Goal: Task Accomplishment & Management: Use online tool/utility

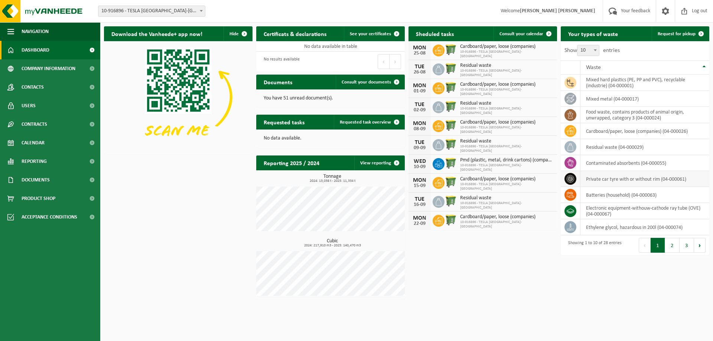
click at [573, 179] on icon at bounding box center [570, 178] width 7 height 7
click at [613, 179] on td "private car tyre with or without rim (04-000061)" at bounding box center [644, 179] width 129 height 16
click at [676, 33] on span "Request for pickup" at bounding box center [677, 34] width 38 height 5
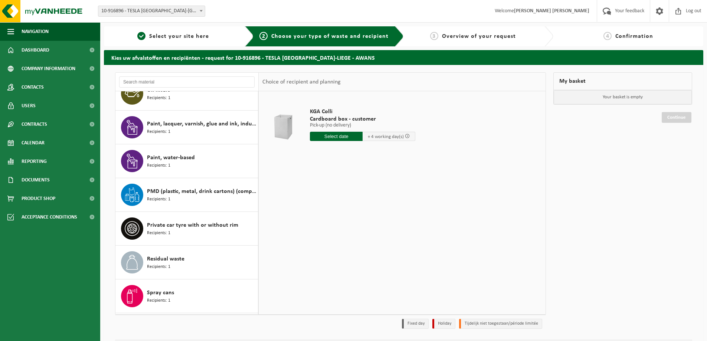
scroll to position [689, 0]
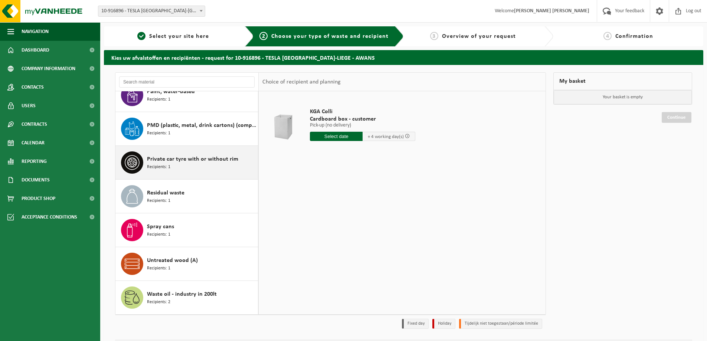
click at [159, 172] on div "Private car tyre with or without rim Recipients: 1" at bounding box center [201, 162] width 109 height 22
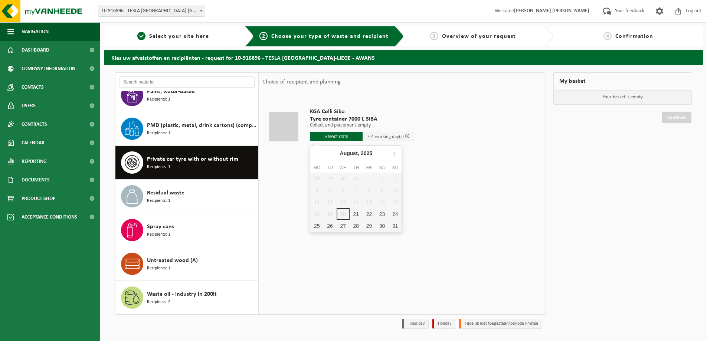
click at [355, 139] on input "text" at bounding box center [336, 136] width 53 height 9
click at [356, 212] on div "21" at bounding box center [356, 214] width 13 height 12
type input "From [DATE]"
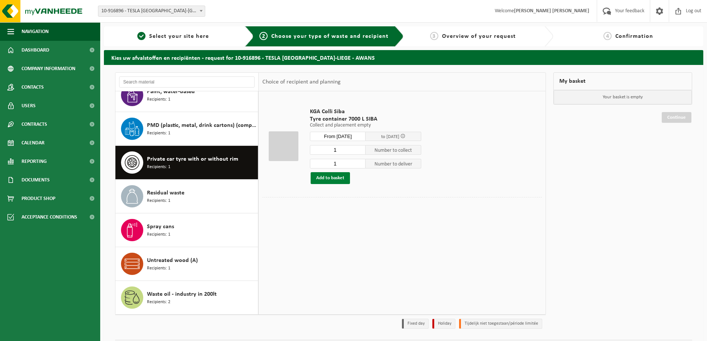
click at [329, 181] on button "Add to basket" at bounding box center [330, 178] width 39 height 12
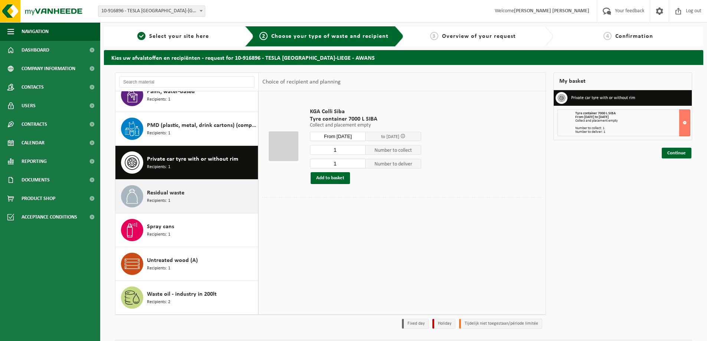
click at [183, 190] on span "Residual waste" at bounding box center [166, 193] width 38 height 9
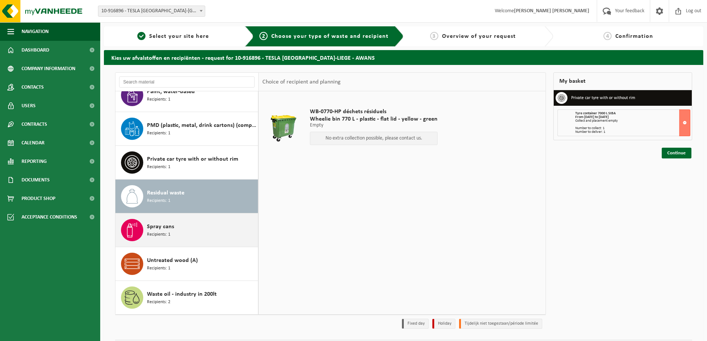
click at [176, 225] on div "Spray cans Recipients: 1" at bounding box center [201, 230] width 109 height 22
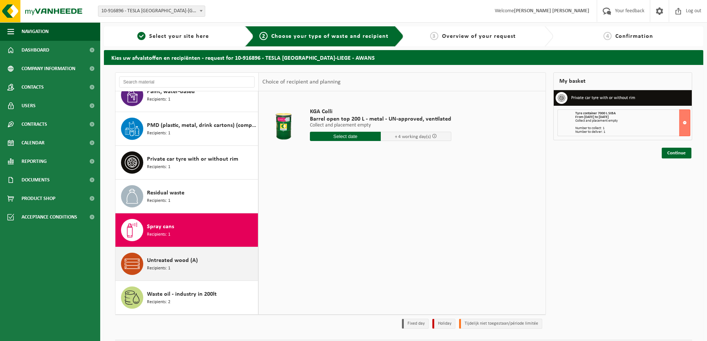
click at [173, 263] on span "Untreated wood (A)" at bounding box center [172, 260] width 51 height 9
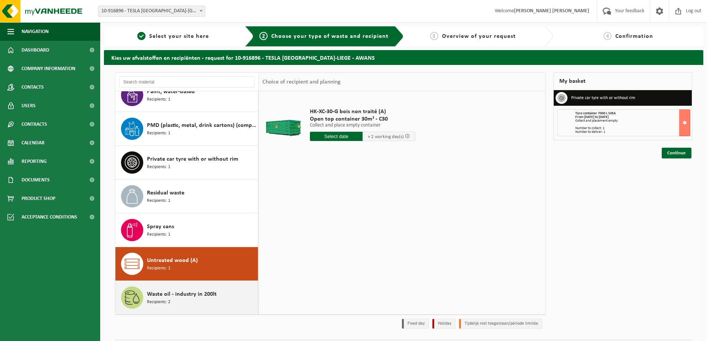
click at [178, 300] on div "Waste oil - industry in 200lt Recipients: 2" at bounding box center [201, 298] width 109 height 22
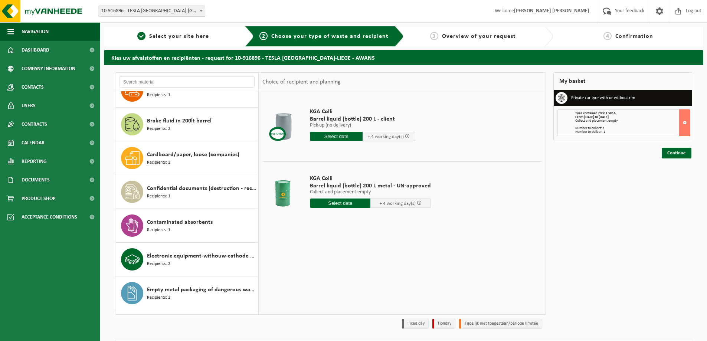
scroll to position [0, 0]
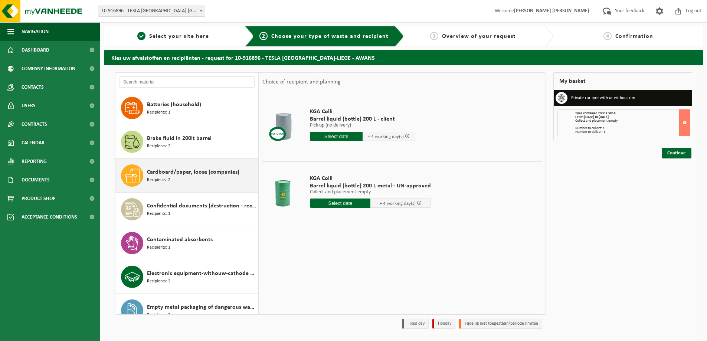
click at [183, 178] on div "Cardboard/paper, loose (companies) Recipients: 2" at bounding box center [201, 175] width 109 height 22
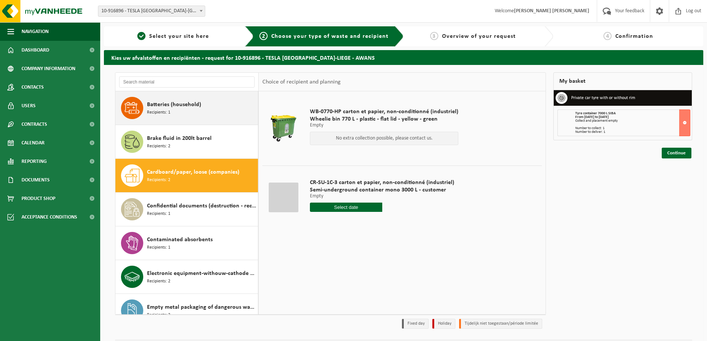
click at [164, 119] on div "Batteries (household) Recipients: 1" at bounding box center [201, 108] width 109 height 22
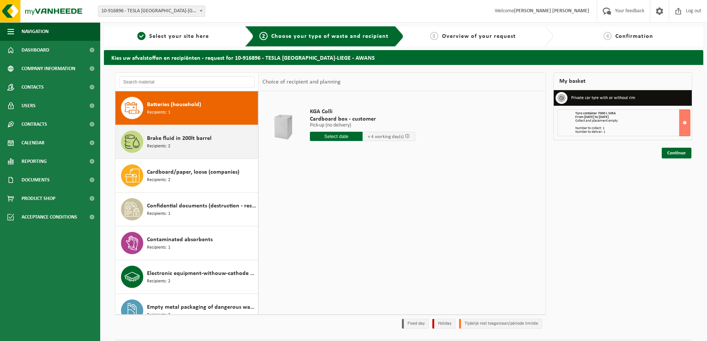
click at [169, 143] on span "Recipients: 2" at bounding box center [158, 146] width 23 height 7
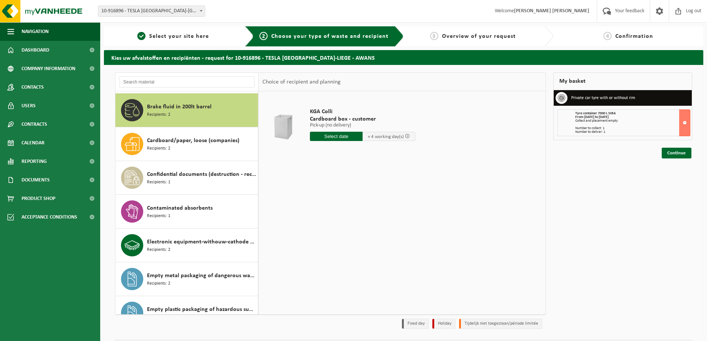
scroll to position [34, 0]
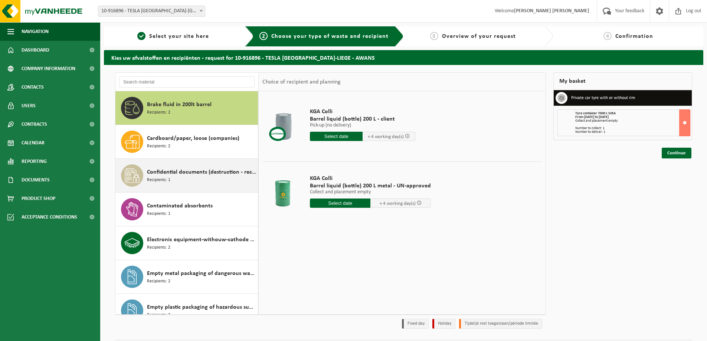
click at [175, 185] on div "Confidential documents (destruction - recycling) Recipients: 1" at bounding box center [201, 175] width 109 height 22
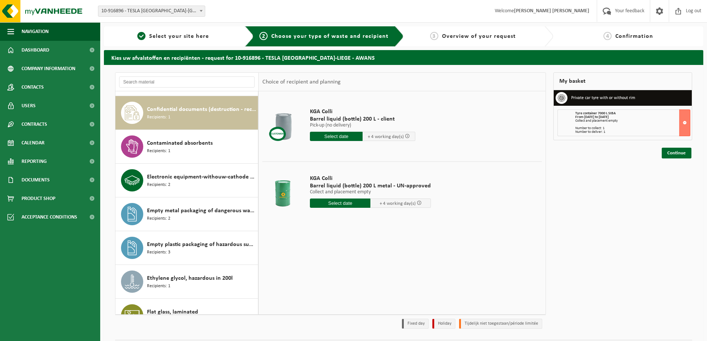
scroll to position [101, 0]
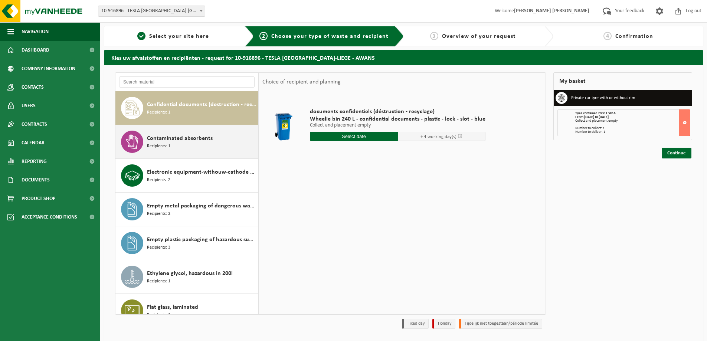
click at [172, 151] on div "Contaminated absorbents Recipients: 1" at bounding box center [201, 142] width 109 height 22
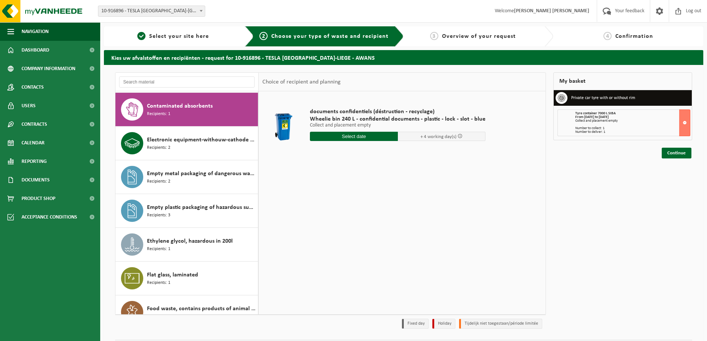
scroll to position [135, 0]
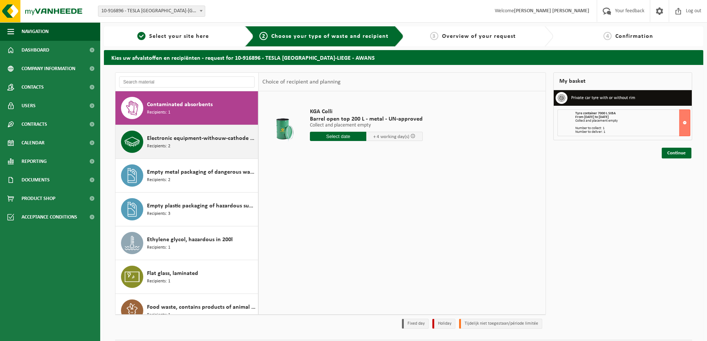
click at [172, 151] on div "Electronic equipment-withouw-cathode ray tube (OVE) Recipients: 2" at bounding box center [201, 142] width 109 height 22
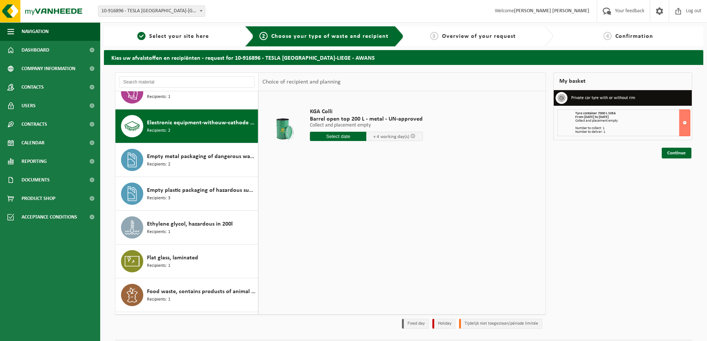
scroll to position [169, 0]
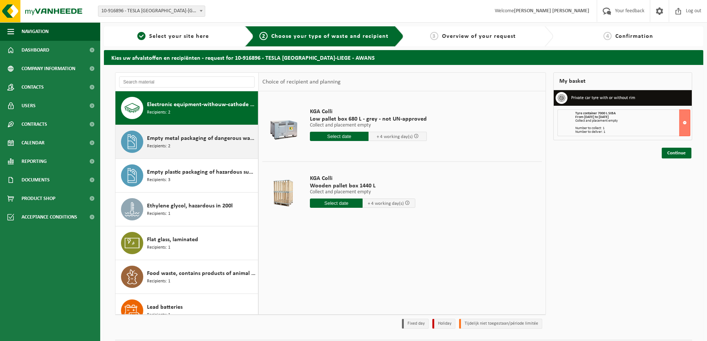
click at [168, 140] on span "Empty metal packaging of dangerous waste" at bounding box center [201, 138] width 109 height 9
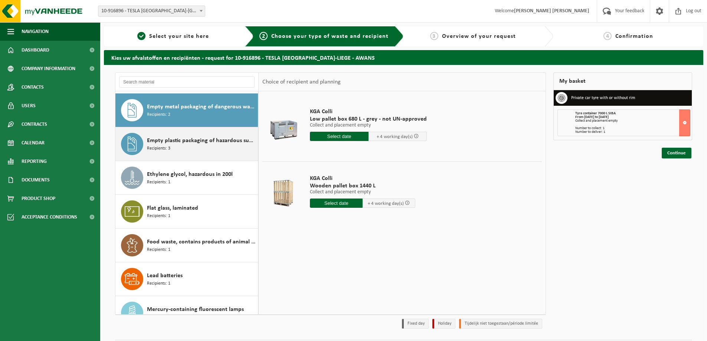
scroll to position [203, 0]
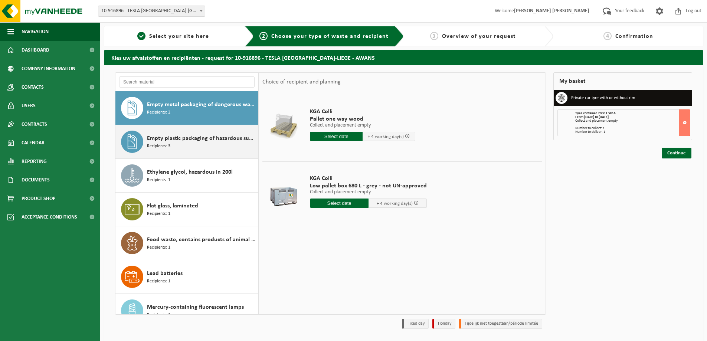
click at [160, 140] on span "Empty plastic packaging of hazardous substances" at bounding box center [201, 138] width 109 height 9
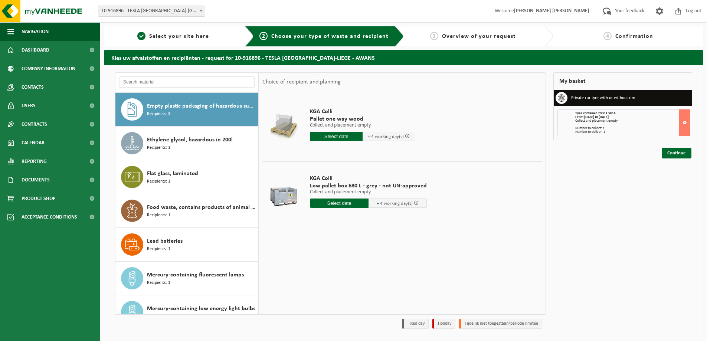
scroll to position [237, 0]
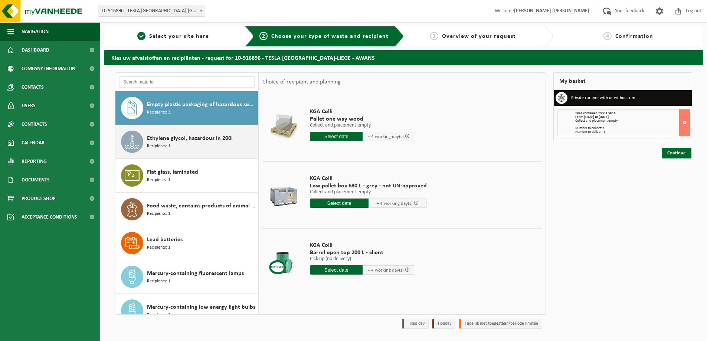
click at [161, 154] on div "Ethylene glycol, hazardous in 200l Recipients: 1" at bounding box center [186, 141] width 143 height 33
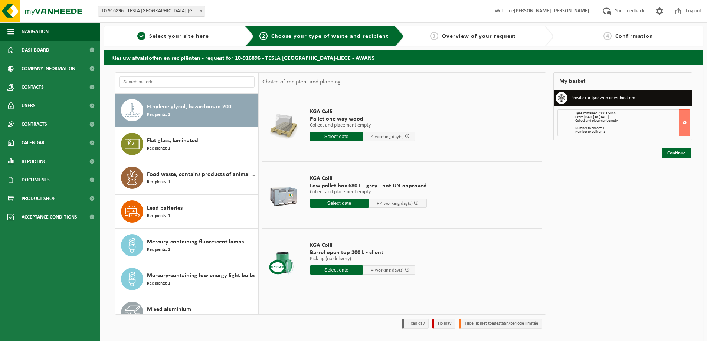
scroll to position [270, 0]
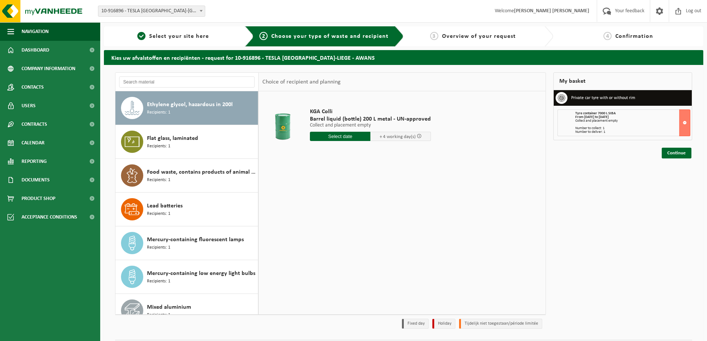
click at [161, 154] on div "Flat glass, laminated Recipients: 1" at bounding box center [186, 141] width 143 height 33
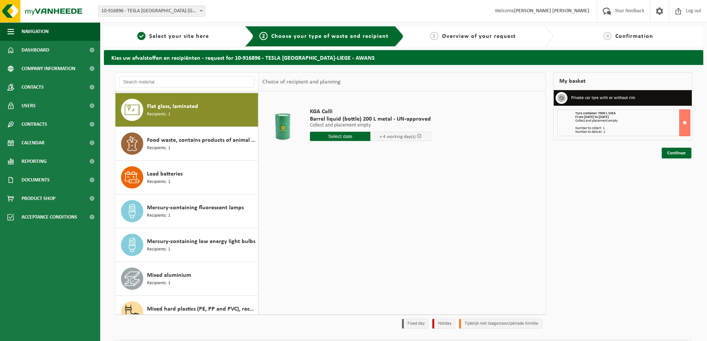
scroll to position [304, 0]
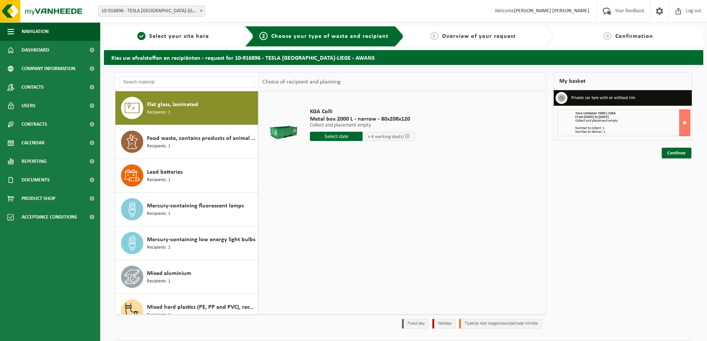
click at [161, 154] on div "Food waste, contains products of animal origin, unwrapped, category 3 Recipient…" at bounding box center [186, 141] width 143 height 33
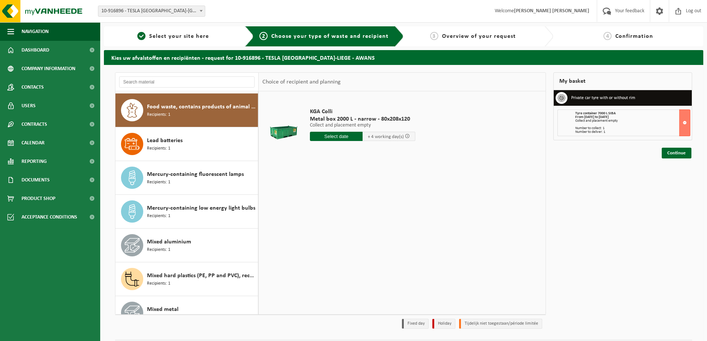
scroll to position [338, 0]
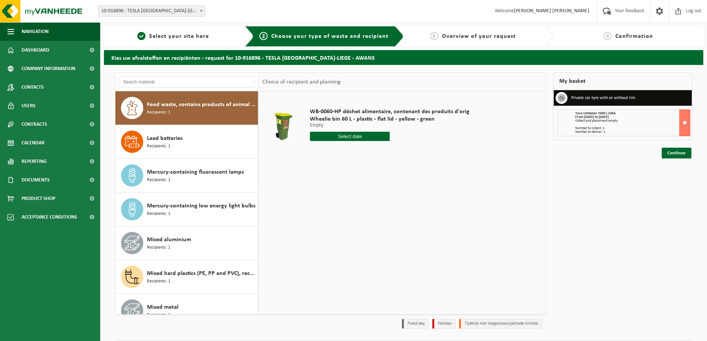
click at [161, 154] on div "Lead batteries Recipients: 1" at bounding box center [186, 141] width 143 height 33
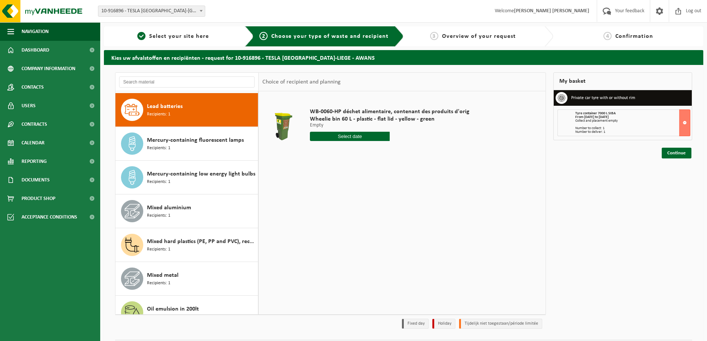
scroll to position [372, 0]
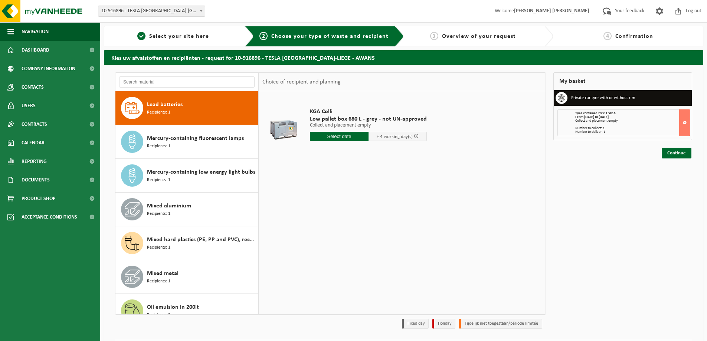
click at [161, 154] on div "Mercury-containing fluorescent lamps Recipients: 1" at bounding box center [186, 141] width 143 height 33
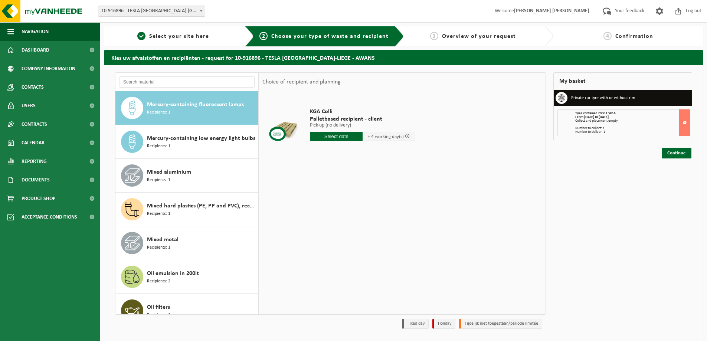
click at [161, 154] on div "Mercury-containing low energy light bulbs Recipients: 1" at bounding box center [186, 141] width 143 height 33
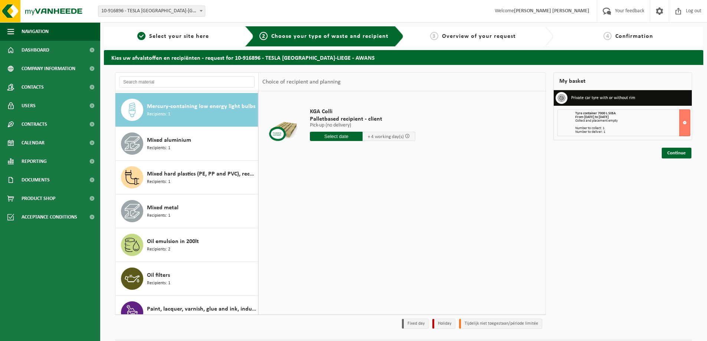
scroll to position [439, 0]
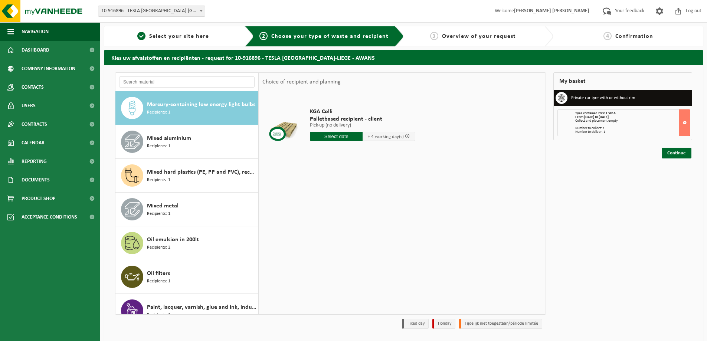
click at [161, 154] on div "Mixed aluminium Recipients: 1" at bounding box center [186, 141] width 143 height 33
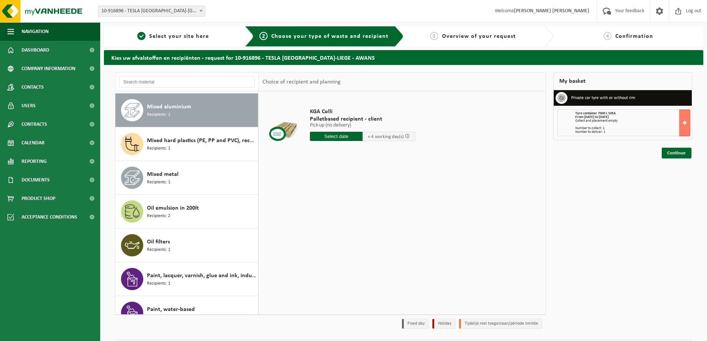
scroll to position [473, 0]
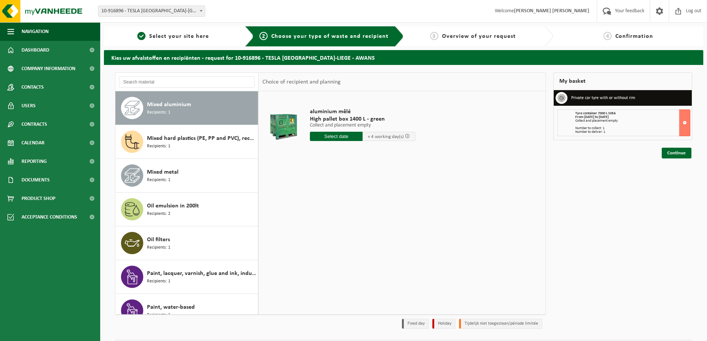
click at [161, 154] on div "Mixed hard plastics (PE, PP and PVC), recyclable (industrie) Recipients: 1" at bounding box center [186, 141] width 143 height 33
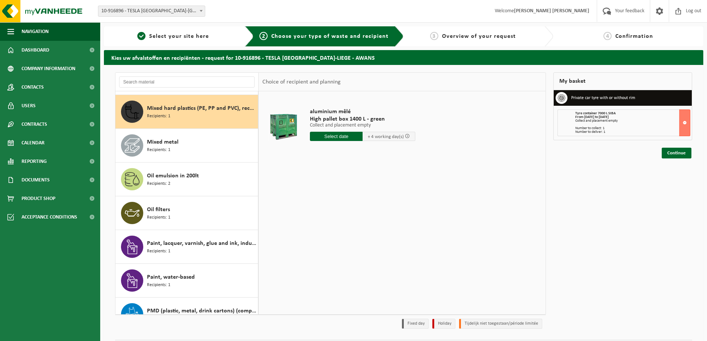
scroll to position [507, 0]
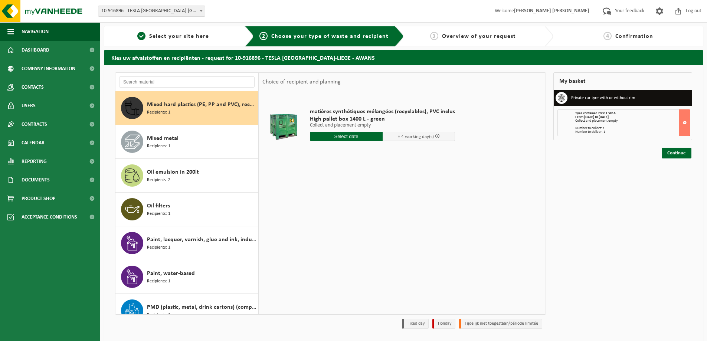
click at [161, 154] on div "Mixed metal Recipients: 1" at bounding box center [186, 141] width 143 height 33
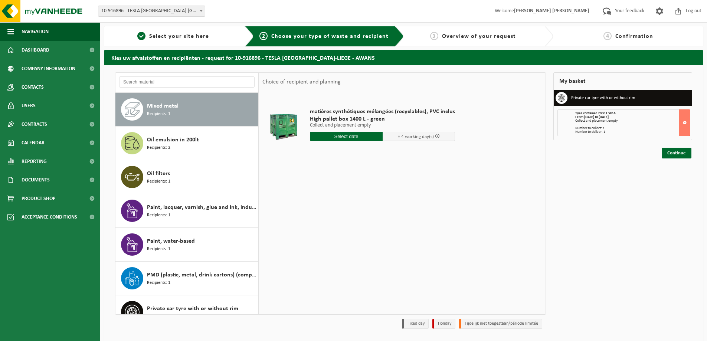
scroll to position [541, 0]
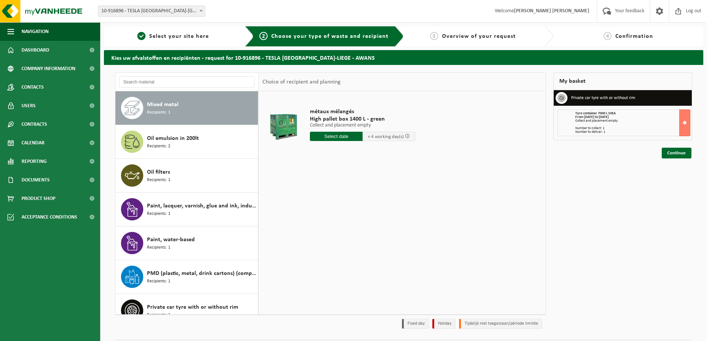
click at [161, 154] on div "Oil emulsion in 200lt Recipients: 2" at bounding box center [186, 141] width 143 height 33
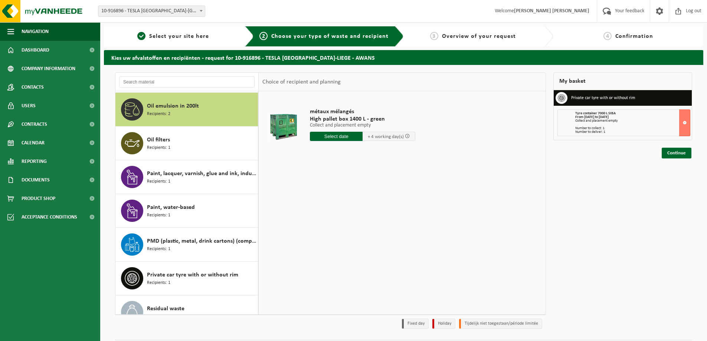
scroll to position [574, 0]
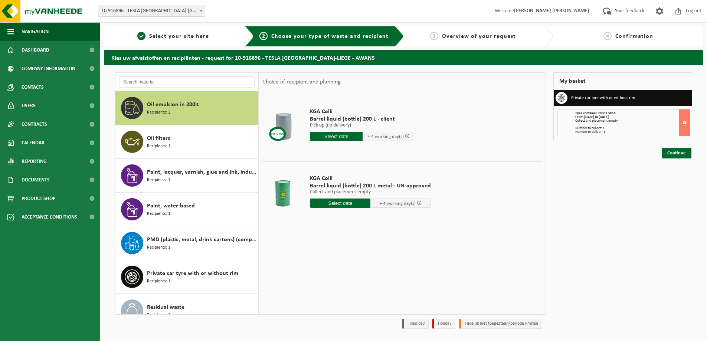
click at [161, 154] on div "Oil filters Recipients: 1" at bounding box center [186, 141] width 143 height 33
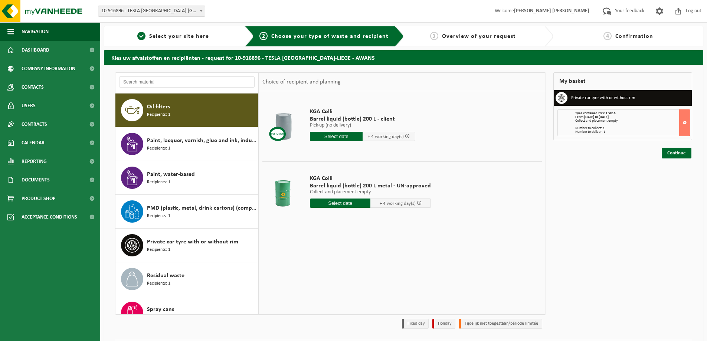
scroll to position [608, 0]
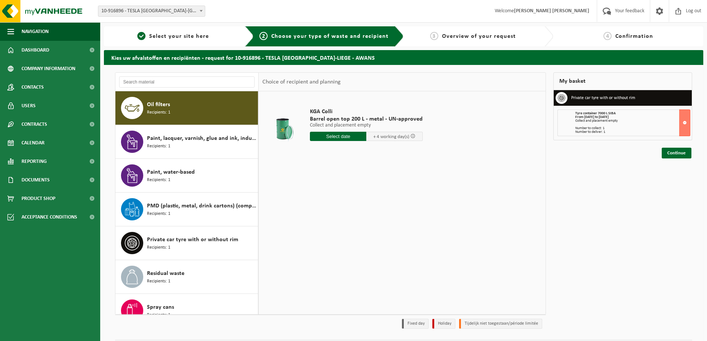
click at [161, 154] on div "Paint, lacquer, varnish, glue and ink, industrial in small packaging Recipients…" at bounding box center [186, 141] width 143 height 33
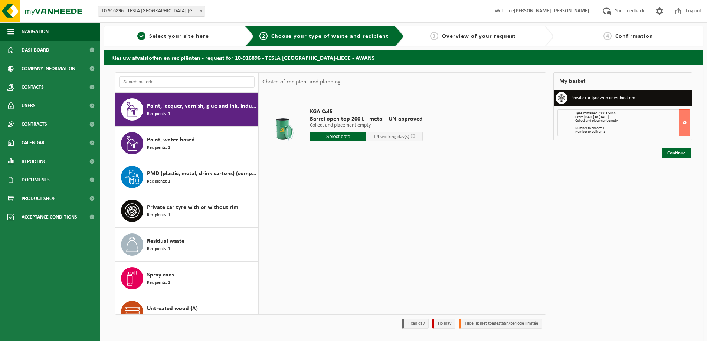
scroll to position [642, 0]
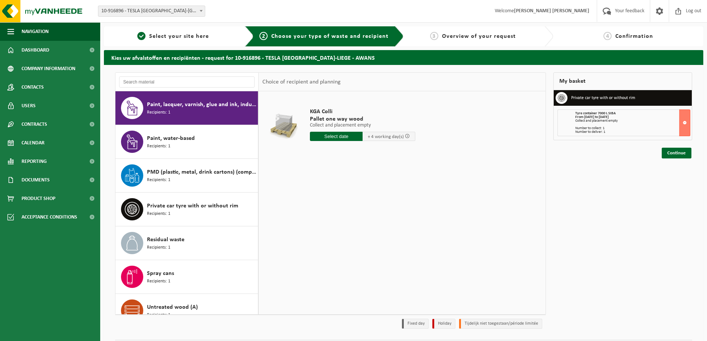
click at [161, 154] on div "Paint, water-based Recipients: 1" at bounding box center [186, 141] width 143 height 33
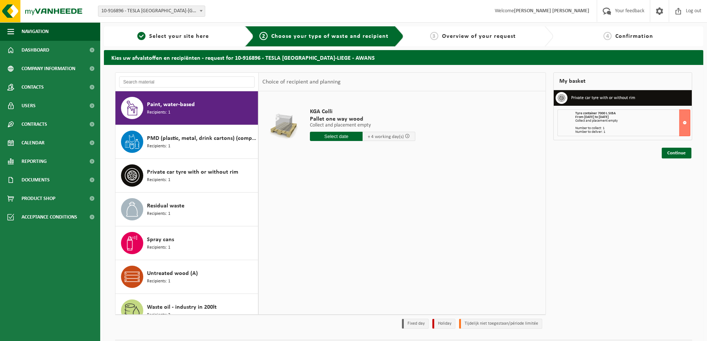
click at [161, 154] on div "PMD (plastic, metal, drink cartons) (companies) Recipients: 1" at bounding box center [186, 141] width 143 height 33
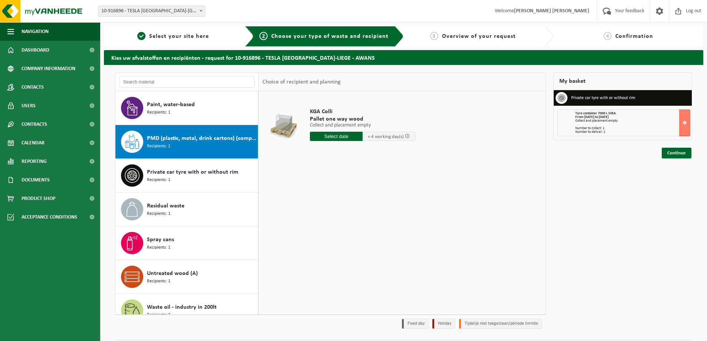
scroll to position [689, 0]
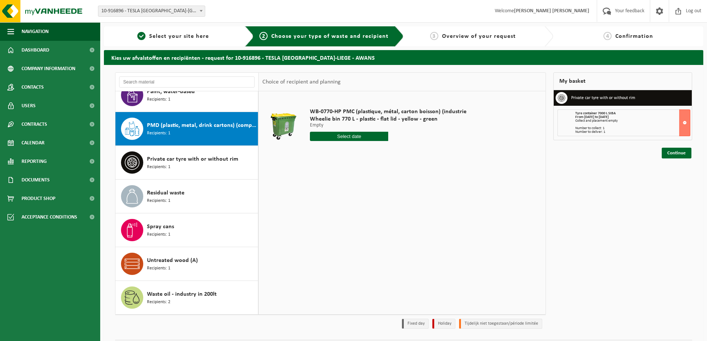
click at [161, 154] on div "Private car tyre with or without rim Recipients: 1" at bounding box center [201, 162] width 109 height 22
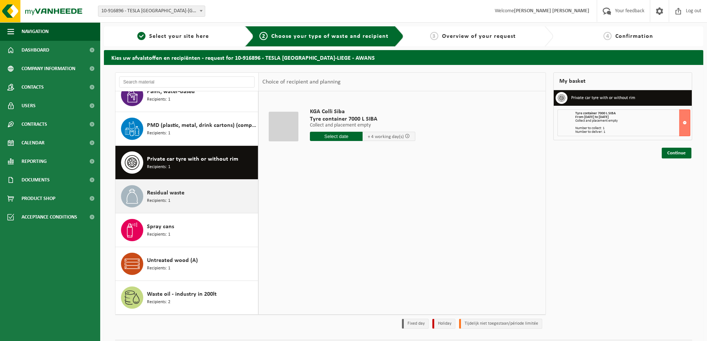
click at [162, 186] on div "Residual waste Recipients: 1" at bounding box center [201, 196] width 109 height 22
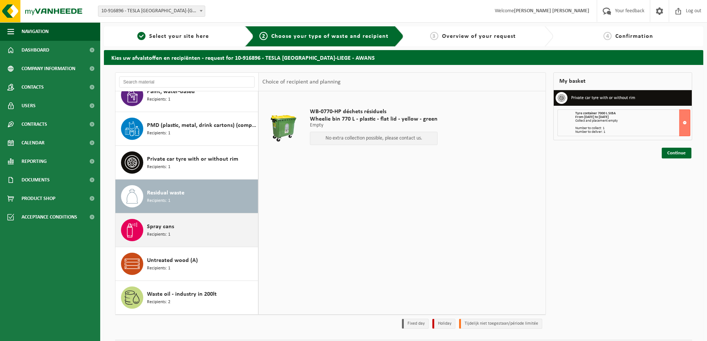
click at [162, 227] on span "Spray cans" at bounding box center [160, 226] width 27 height 9
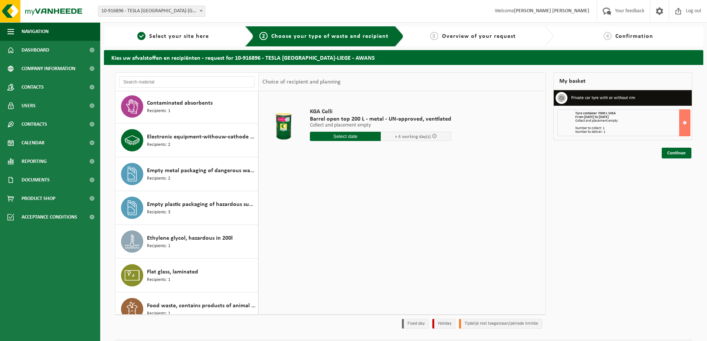
scroll to position [0, 0]
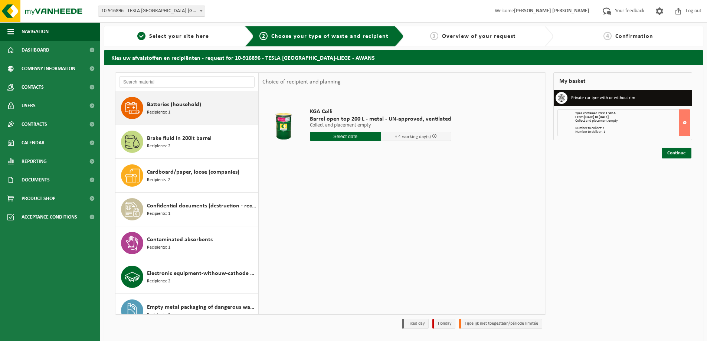
click at [165, 102] on span "Batteries (household)" at bounding box center [174, 104] width 54 height 9
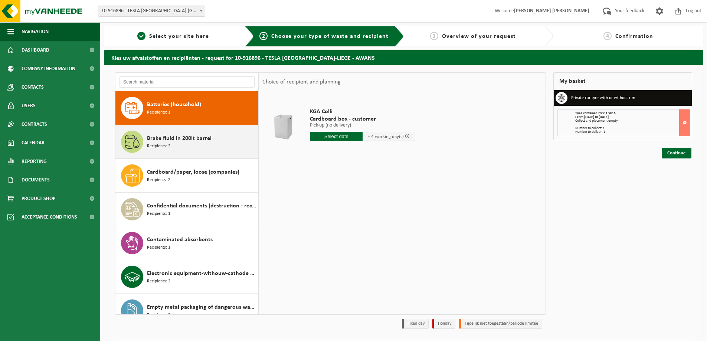
click at [179, 137] on span "Brake fluid in 200lt barrel" at bounding box center [179, 138] width 65 height 9
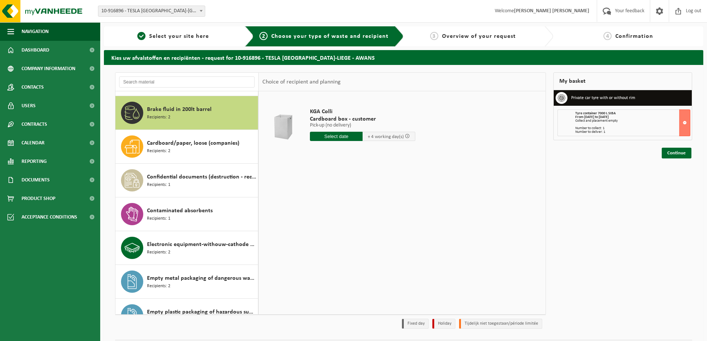
scroll to position [34, 0]
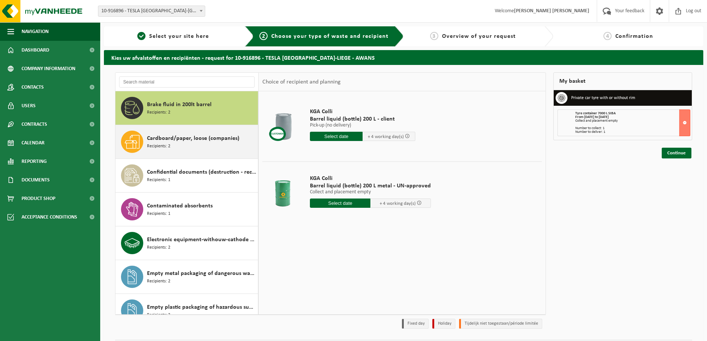
click at [170, 155] on div "Cardboard/paper, loose (companies) Recipients: 2" at bounding box center [186, 141] width 143 height 33
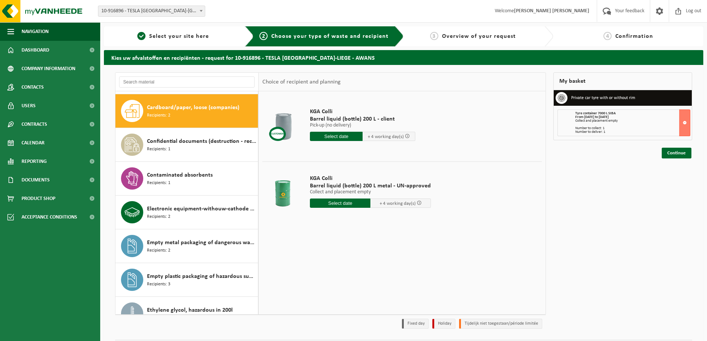
scroll to position [68, 0]
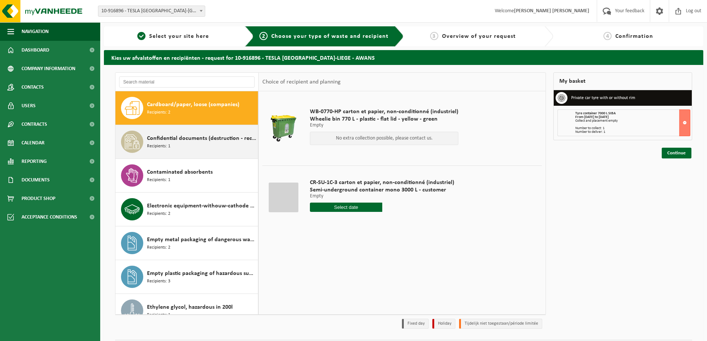
click at [174, 154] on div "Confidential documents (destruction - recycling) Recipients: 1" at bounding box center [186, 141] width 143 height 33
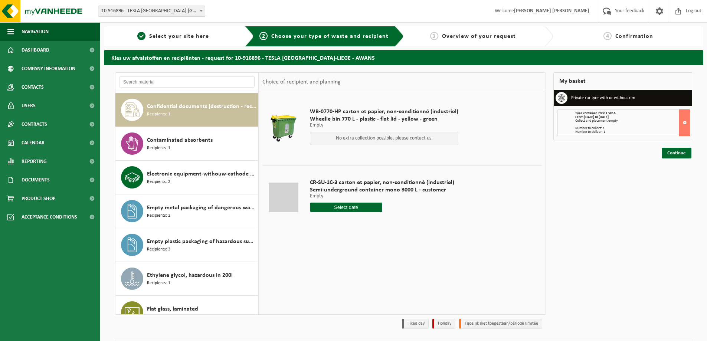
scroll to position [101, 0]
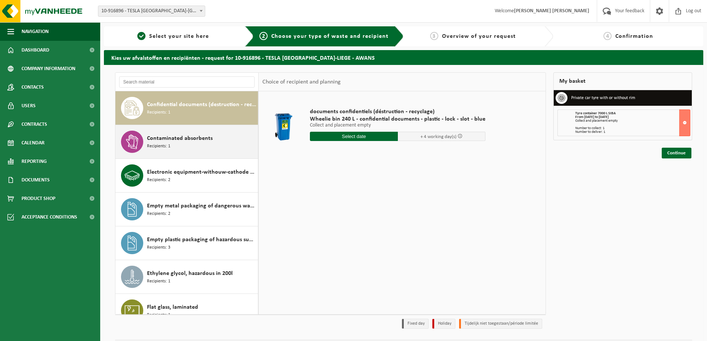
click at [174, 154] on div "Contaminated absorbents Recipients: 1" at bounding box center [186, 141] width 143 height 33
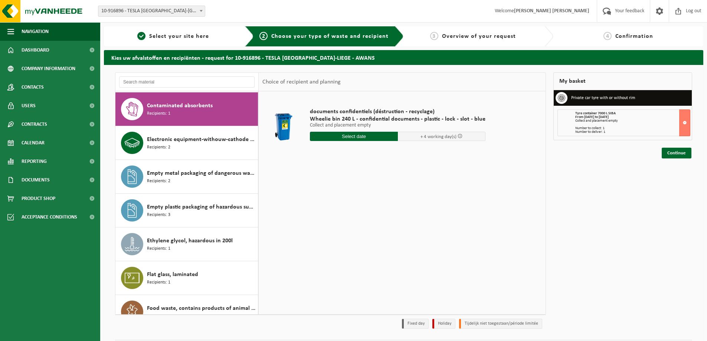
scroll to position [135, 0]
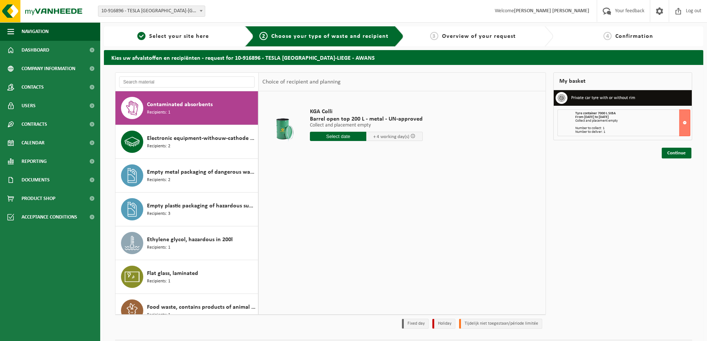
click at [174, 154] on div "Electronic equipment-withouw-cathode ray tube (OVE) Recipients: 2" at bounding box center [186, 141] width 143 height 33
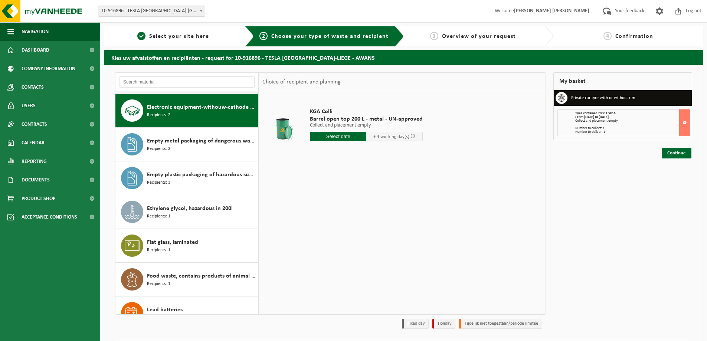
scroll to position [169, 0]
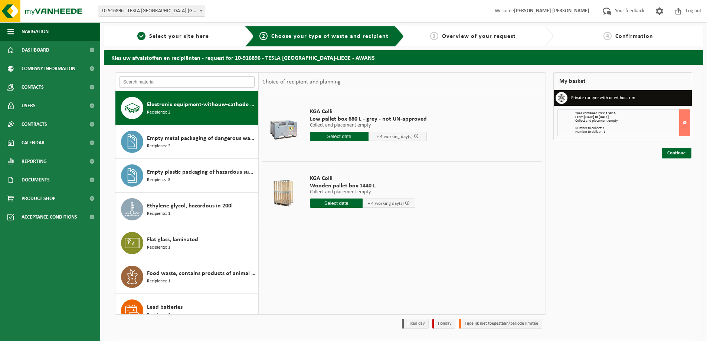
click at [219, 79] on input "text" at bounding box center [187, 81] width 136 height 11
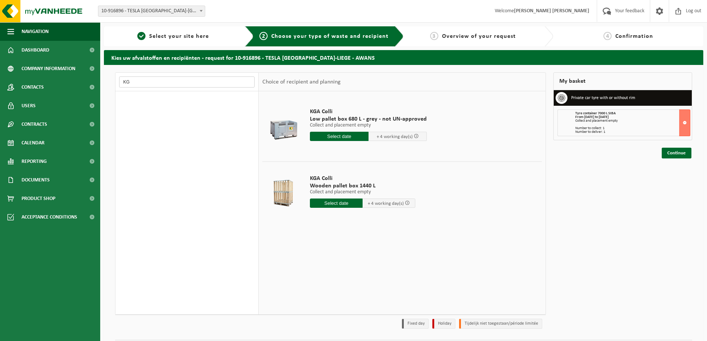
type input "K"
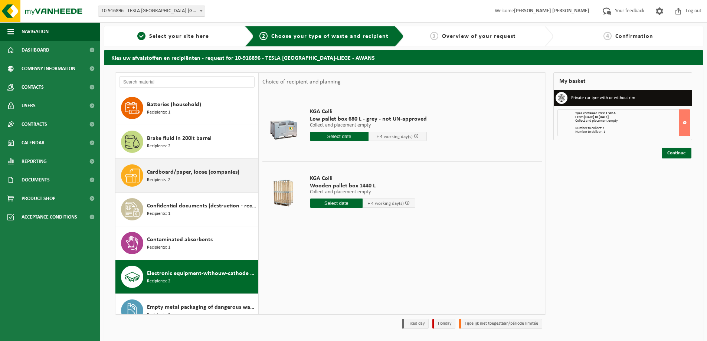
click at [210, 175] on span "Cardboard/paper, loose (companies)" at bounding box center [193, 172] width 92 height 9
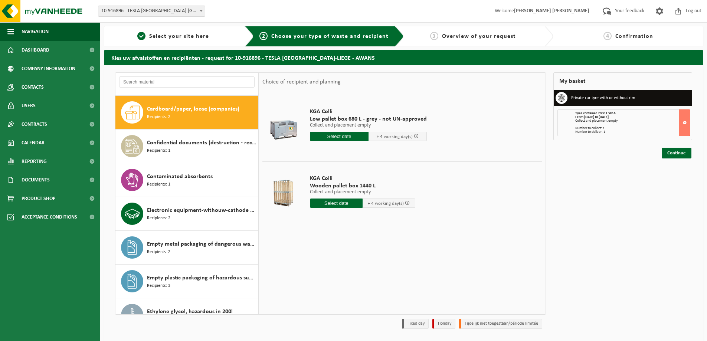
scroll to position [68, 0]
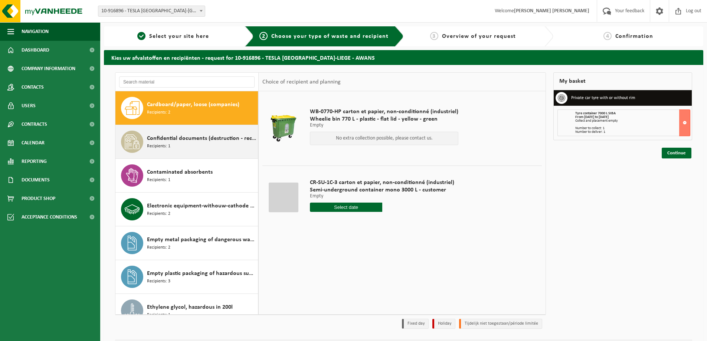
click at [195, 131] on div "Confidential documents (destruction - recycling) Recipients: 1" at bounding box center [201, 142] width 109 height 22
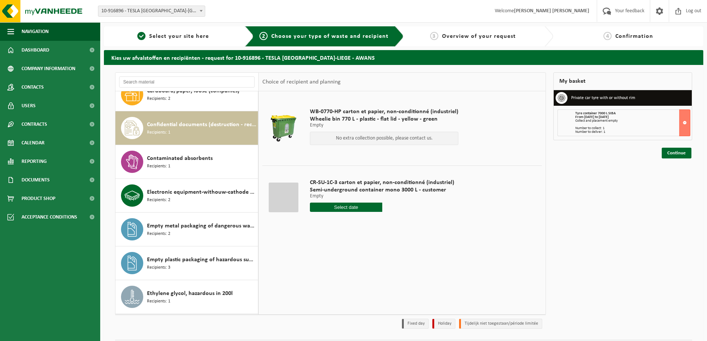
scroll to position [101, 0]
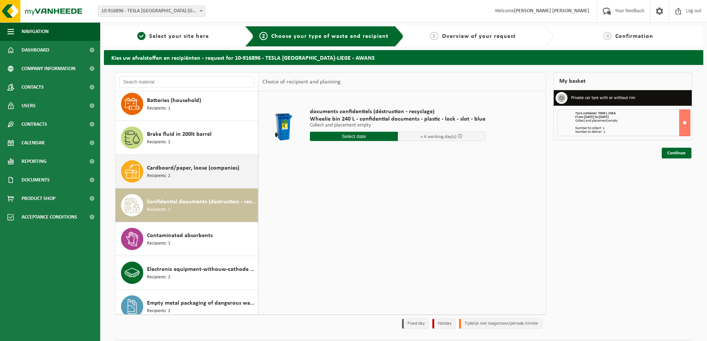
click at [205, 164] on span "Cardboard/paper, loose (companies)" at bounding box center [193, 168] width 92 height 9
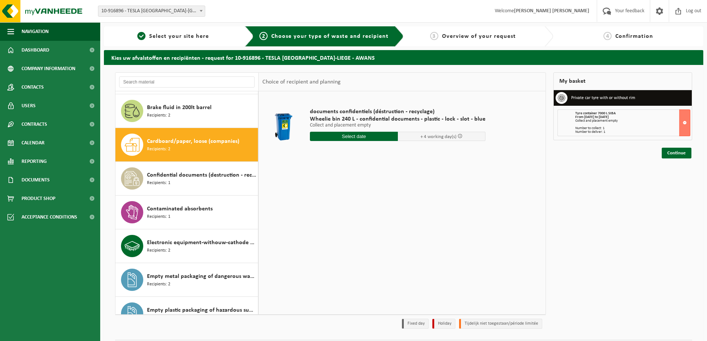
scroll to position [68, 0]
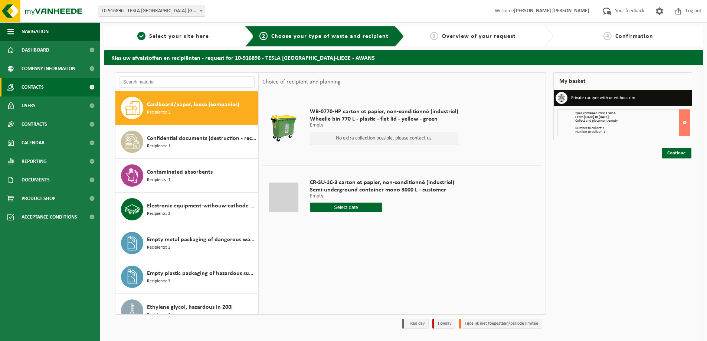
click at [43, 89] on span "Contacts" at bounding box center [33, 87] width 22 height 19
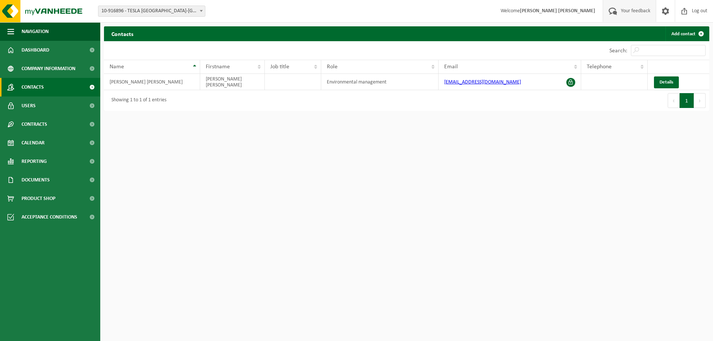
click at [633, 14] on span "Your feedback" at bounding box center [635, 11] width 33 height 22
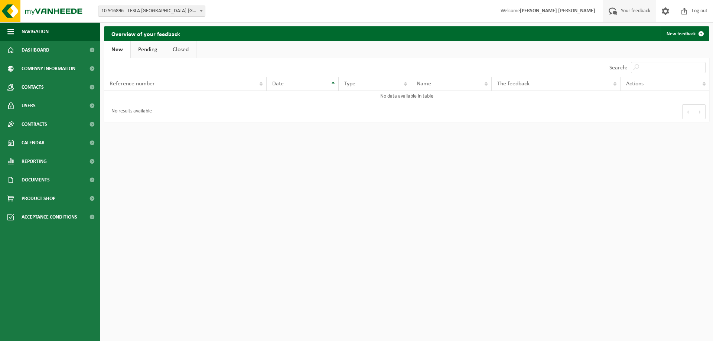
click at [143, 51] on link "Pending" at bounding box center [148, 49] width 34 height 17
click at [85, 159] on span at bounding box center [92, 161] width 17 height 19
